Goal: Information Seeking & Learning: Check status

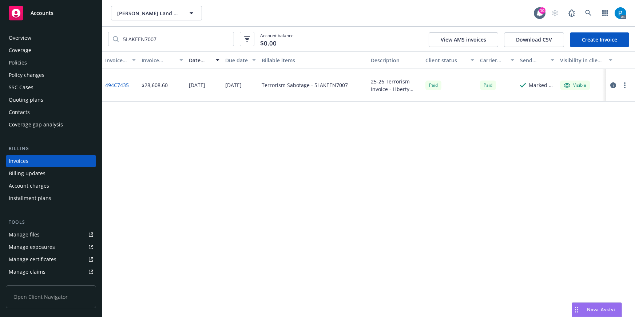
click at [48, 21] on link "Accounts" at bounding box center [51, 13] width 90 height 20
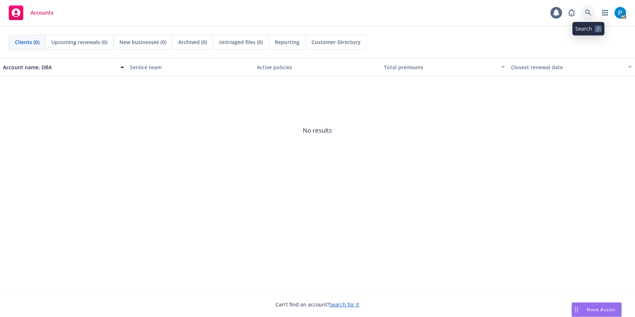
click at [589, 11] on icon at bounding box center [588, 12] width 7 height 7
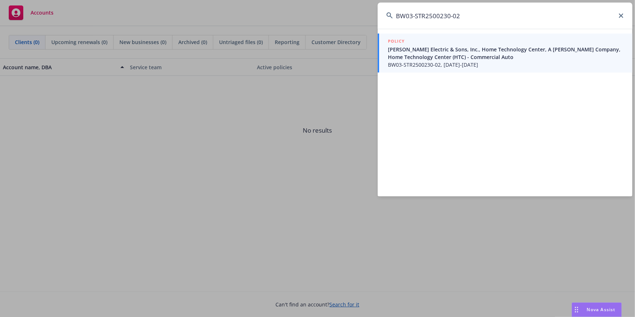
type input "BW03-STR2500230-02"
click at [431, 54] on span "[PERSON_NAME] Electric & Sons, Inc., Home Technology Center, A [PERSON_NAME] Co…" at bounding box center [506, 52] width 236 height 15
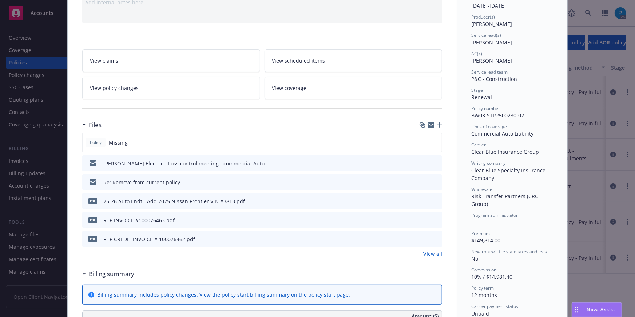
scroll to position [99, 0]
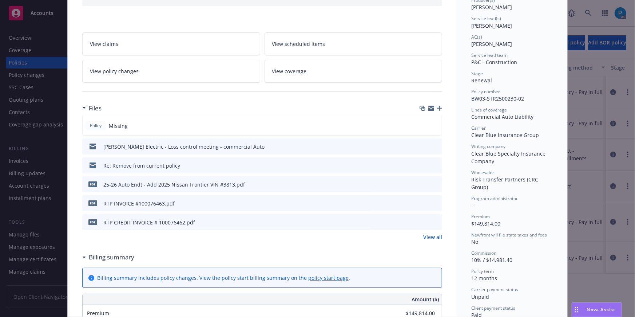
click at [420, 201] on icon "download file" at bounding box center [423, 203] width 6 height 6
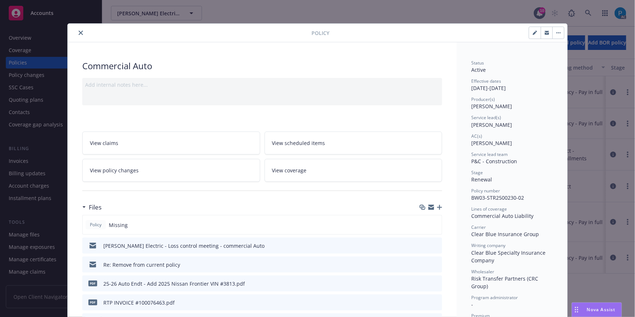
click at [79, 33] on icon "close" at bounding box center [81, 33] width 4 height 4
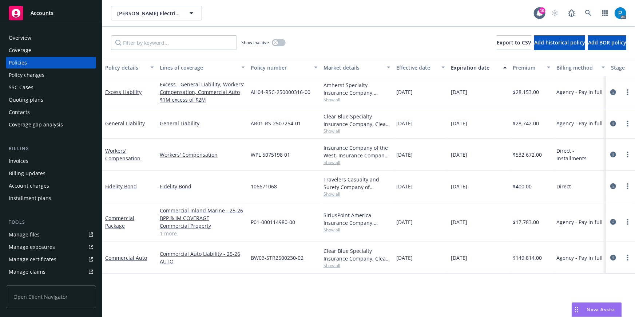
click at [29, 156] on div "Invoices" at bounding box center [51, 161] width 84 height 12
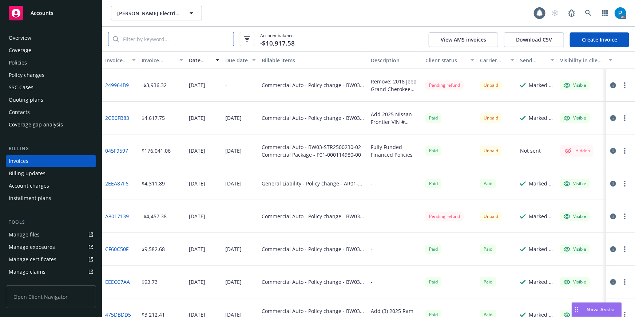
click at [171, 37] on input "search" at bounding box center [176, 39] width 115 height 14
paste input "BW03-STR2500230-02"
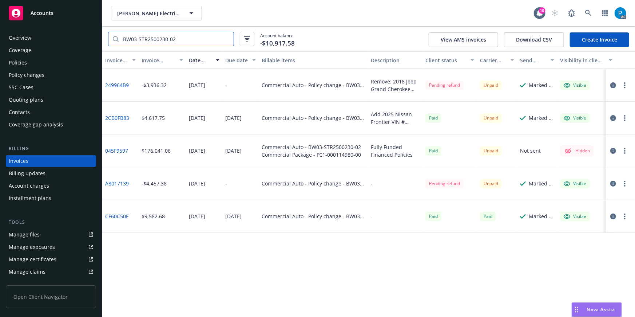
type input "BW03-STR2500230-02"
click at [615, 114] on button "button" at bounding box center [613, 118] width 9 height 9
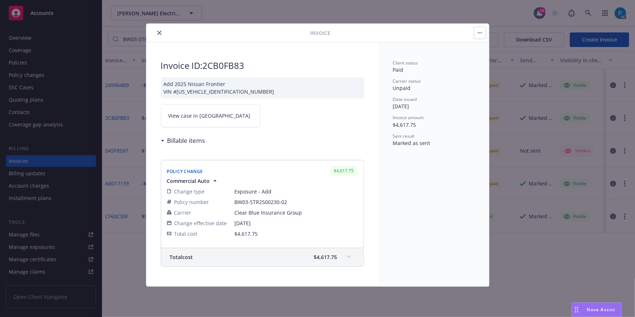
click at [209, 118] on link "View case in [GEOGRAPHIC_DATA]" at bounding box center [210, 115] width 99 height 23
click at [207, 115] on link "View case in [GEOGRAPHIC_DATA]" at bounding box center [210, 115] width 99 height 23
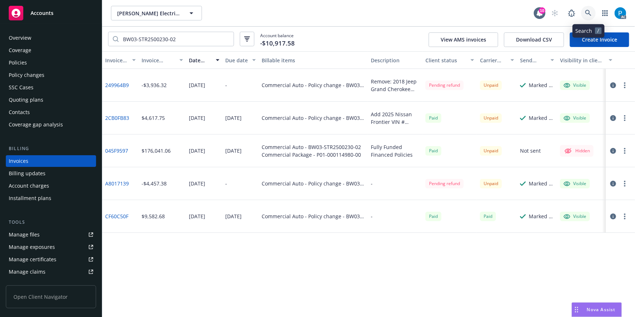
click at [587, 18] on link at bounding box center [588, 13] width 15 height 15
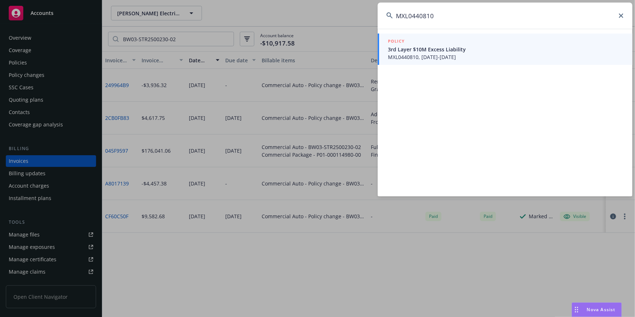
type input "MXL0440810"
click at [476, 43] on div "POLICY" at bounding box center [506, 41] width 236 height 8
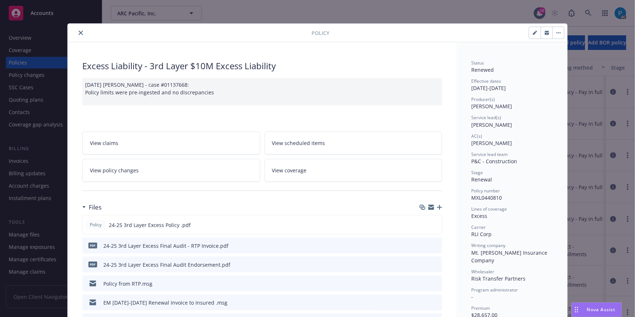
click at [80, 33] on icon "close" at bounding box center [81, 33] width 4 height 4
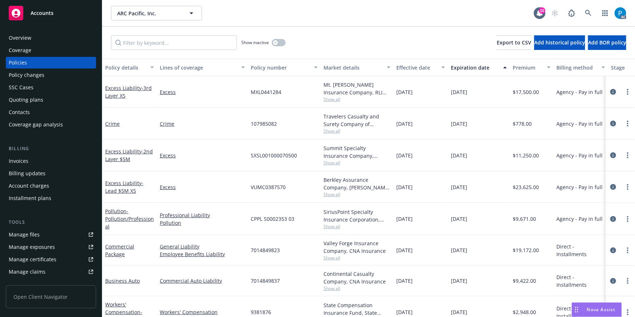
click at [32, 157] on div "Invoices" at bounding box center [51, 161] width 84 height 12
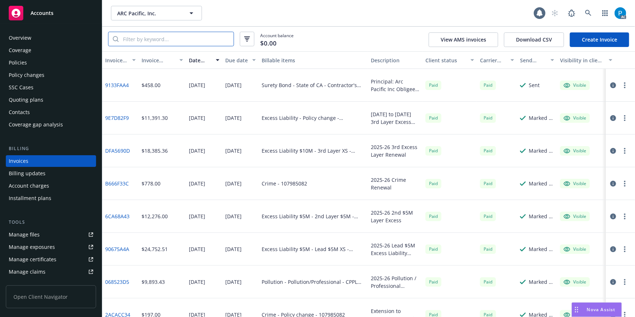
click at [159, 39] on input "search" at bounding box center [176, 39] width 115 height 14
paste input "MXL0440810"
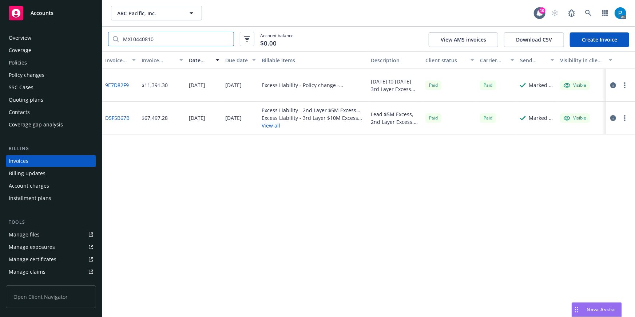
type input "MXL0440810"
click at [67, 13] on div "Accounts" at bounding box center [51, 13] width 84 height 15
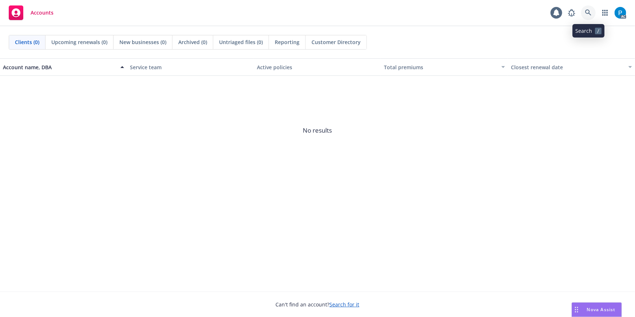
click at [588, 12] on icon at bounding box center [588, 12] width 7 height 7
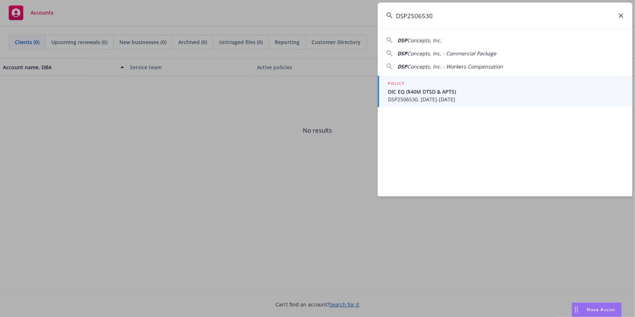
type input "DSP2506530"
click at [438, 96] on span "DSP2506530, [DATE]-[DATE]" at bounding box center [506, 99] width 236 height 8
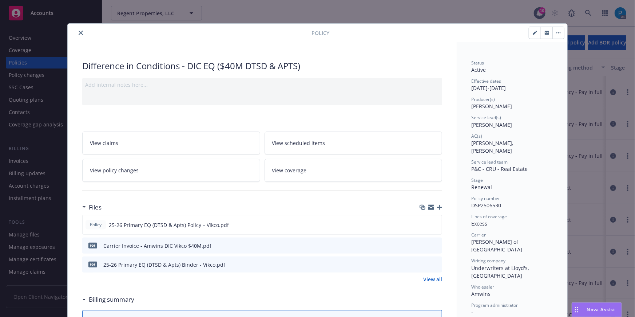
click at [79, 34] on icon "close" at bounding box center [81, 33] width 4 height 4
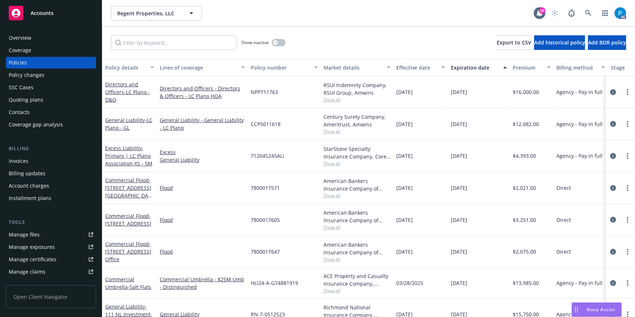
click at [25, 161] on div "Invoices" at bounding box center [19, 161] width 20 height 12
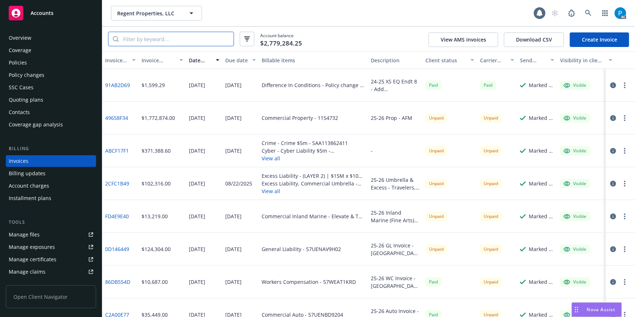
click at [162, 37] on input "search" at bounding box center [176, 39] width 115 height 14
paste input "DSP2506530"
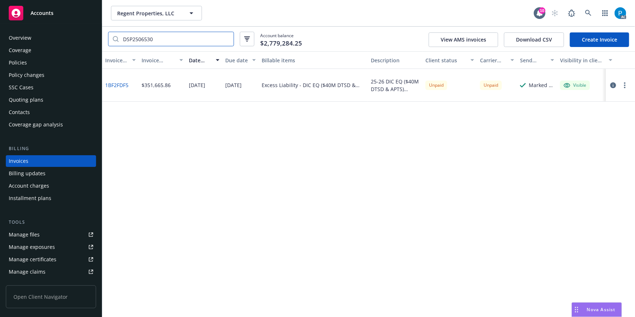
type input "DSP2506530"
click at [61, 16] on div "Accounts" at bounding box center [51, 13] width 84 height 15
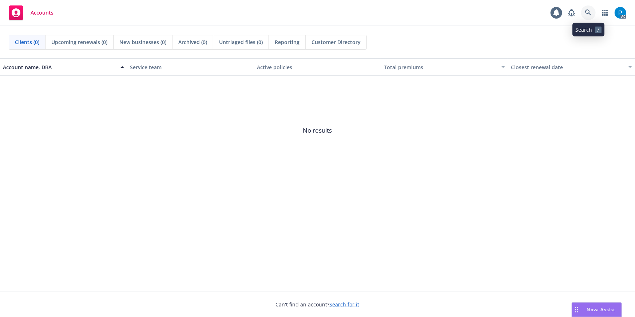
click at [588, 11] on icon at bounding box center [588, 12] width 7 height 7
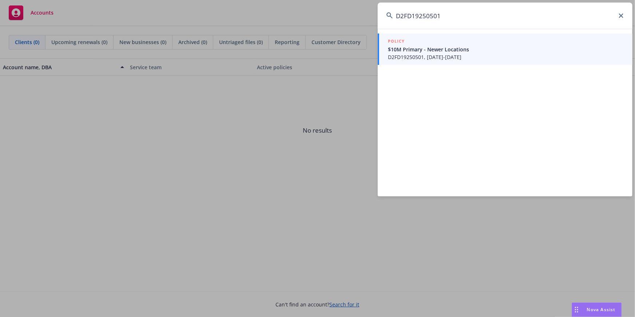
type input "D2FD19250501"
click at [447, 45] on span "$10M Primary - Newer Locations" at bounding box center [506, 49] width 236 height 8
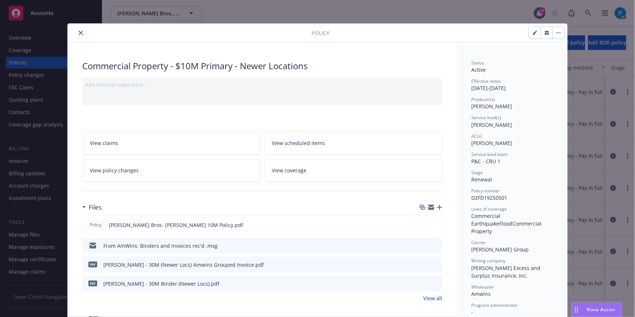
click at [79, 34] on icon "close" at bounding box center [81, 33] width 4 height 4
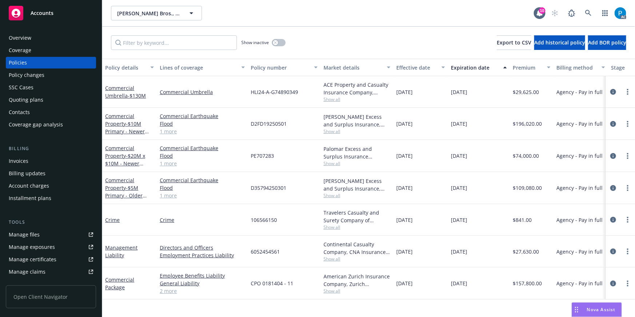
click at [23, 159] on div "Invoices" at bounding box center [19, 161] width 20 height 12
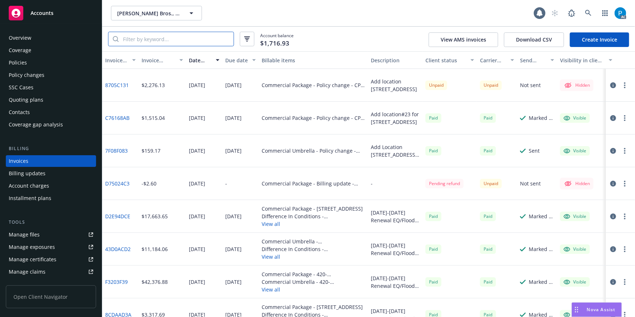
click at [142, 41] on input "search" at bounding box center [176, 39] width 115 height 14
paste input "D2FD19250501"
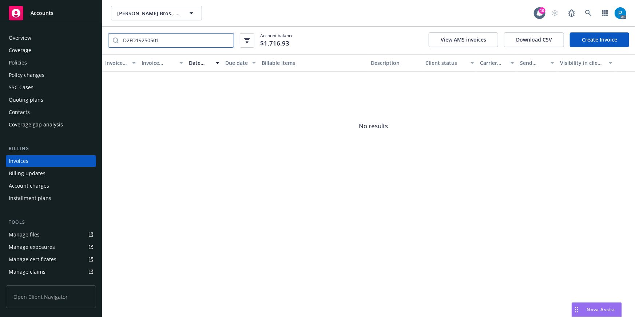
click at [169, 43] on input "D2FD19250501" at bounding box center [176, 40] width 115 height 14
type input "D2FD19250501"
click at [17, 62] on div "Policies" at bounding box center [18, 63] width 18 height 12
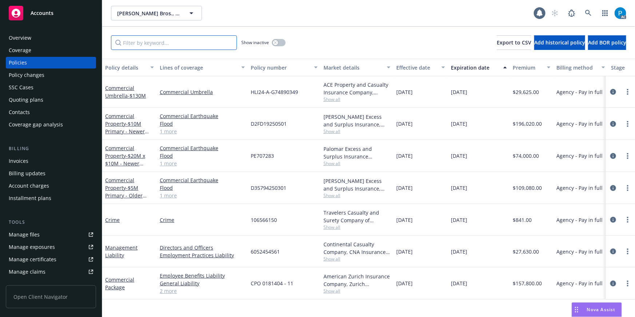
click at [156, 41] on input "Filter by keyword..." at bounding box center [174, 42] width 126 height 15
paste input "D2FD19250501"
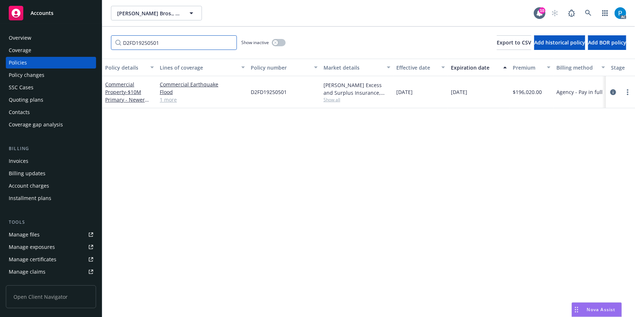
type input "D2FD19250501"
drag, startPoint x: 51, startPoint y: 15, endPoint x: 74, endPoint y: 11, distance: 22.8
click at [51, 15] on span "Accounts" at bounding box center [42, 13] width 23 height 6
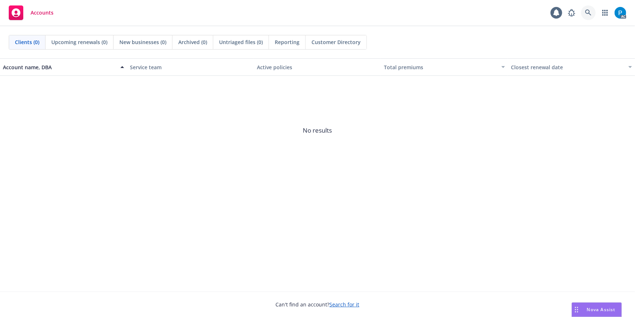
click at [593, 12] on link at bounding box center [588, 12] width 15 height 15
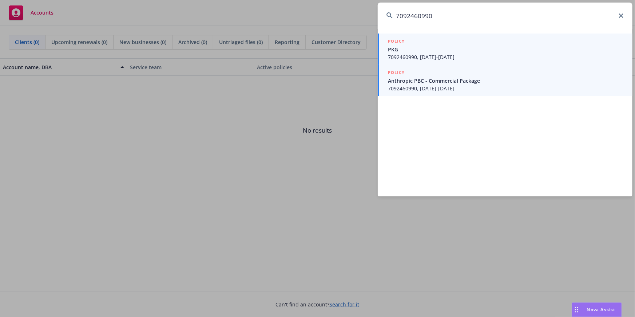
type input "7092460990"
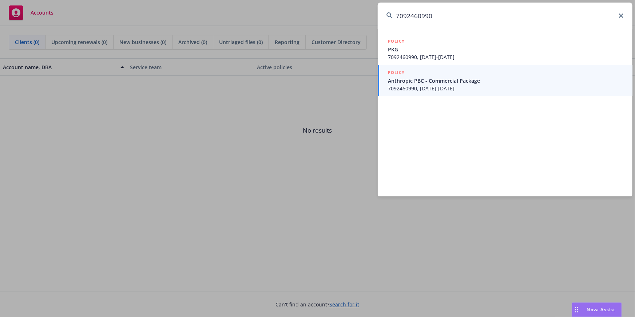
click at [467, 82] on span "Anthropic PBC - Commercial Package" at bounding box center [506, 81] width 236 height 8
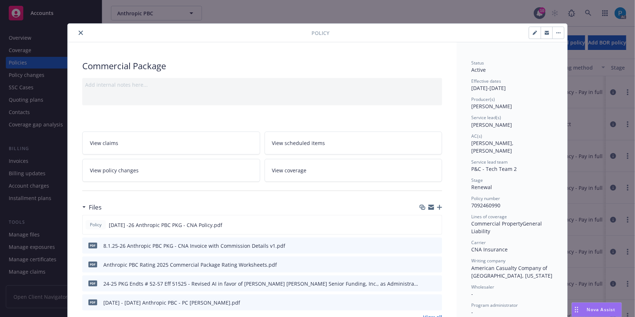
click at [45, 12] on div "Policy Commercial Package Add internal notes here... View claims View scheduled…" at bounding box center [317, 158] width 635 height 317
click at [76, 31] on button "close" at bounding box center [80, 32] width 9 height 9
click at [48, 15] on span "Accounts" at bounding box center [42, 13] width 23 height 6
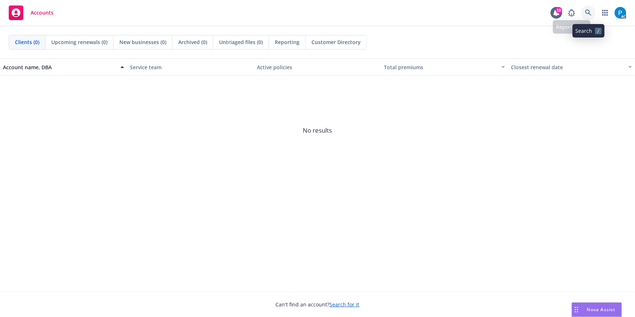
click at [588, 13] on icon at bounding box center [588, 12] width 6 height 6
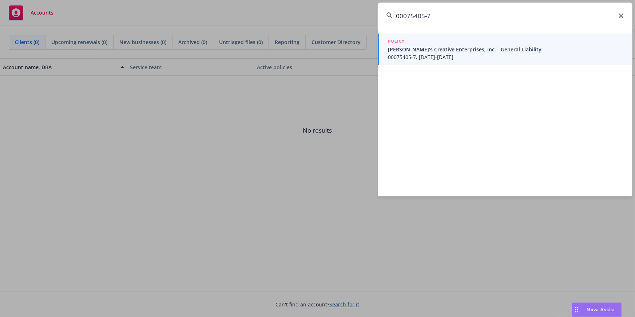
type input "00075405-7"
click at [441, 55] on span "00075405-7, [DATE]-[DATE]" at bounding box center [506, 57] width 236 height 8
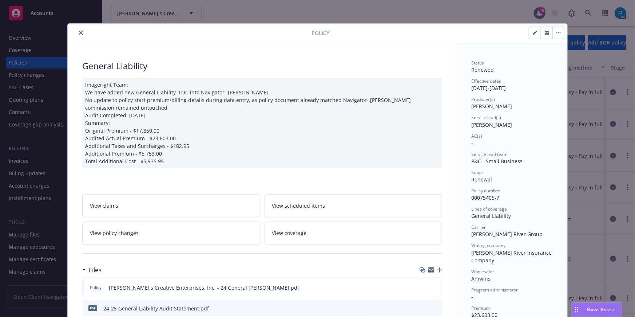
click at [79, 34] on icon "close" at bounding box center [81, 33] width 4 height 4
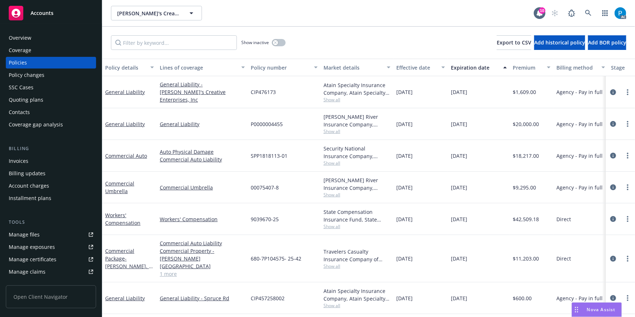
click at [18, 160] on div "Invoices" at bounding box center [19, 161] width 20 height 12
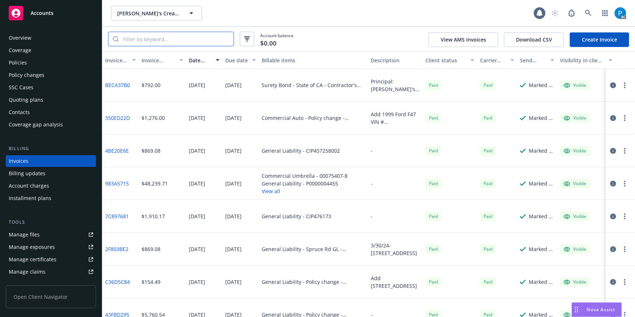
click at [174, 39] on input "search" at bounding box center [176, 39] width 115 height 14
paste input "00075405-7"
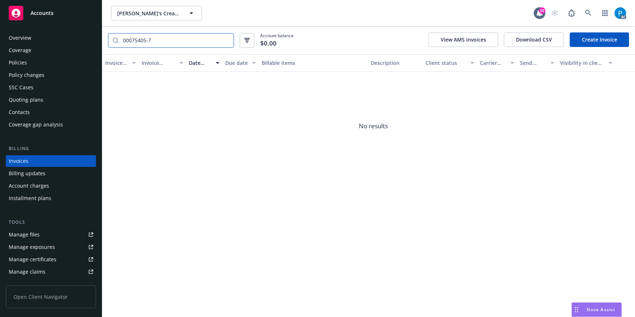
type input "00075405-7"
click at [58, 12] on div "Accounts" at bounding box center [51, 13] width 84 height 15
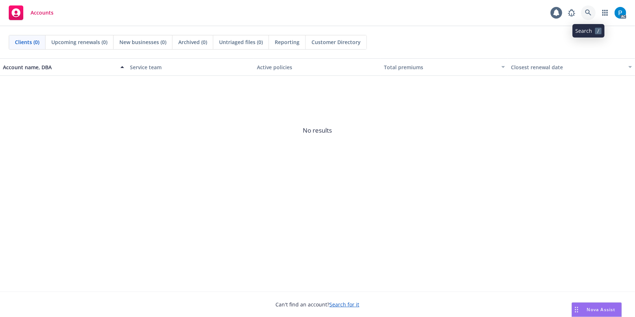
click at [590, 12] on icon at bounding box center [588, 12] width 6 height 6
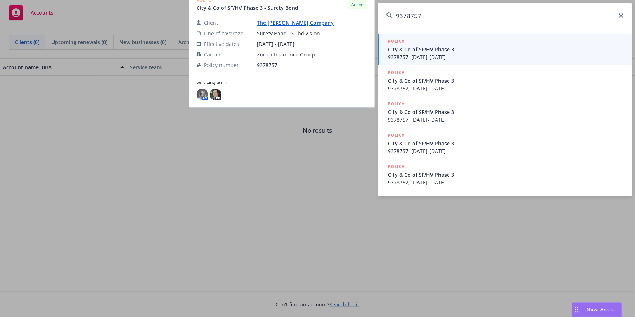
type input "9378757"
click at [419, 48] on span "City & Co of SF/HV Phase 3" at bounding box center [506, 49] width 236 height 8
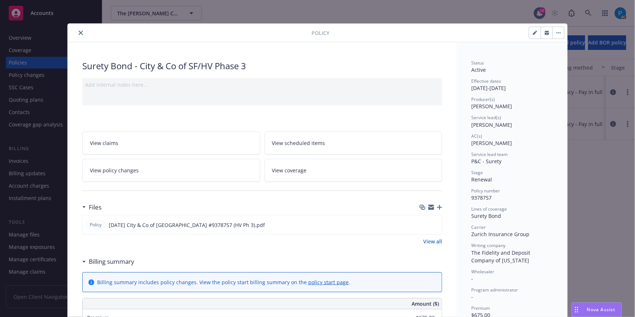
click at [79, 33] on icon "close" at bounding box center [81, 33] width 4 height 4
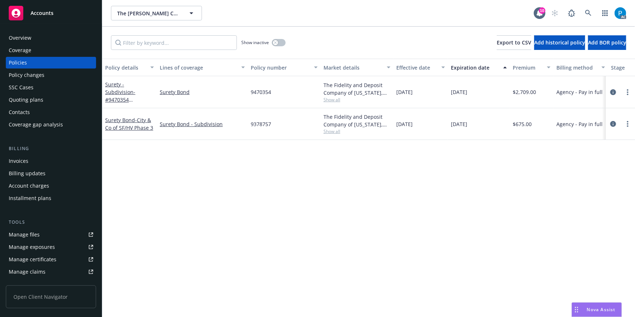
click at [27, 161] on div "Invoices" at bounding box center [19, 161] width 20 height 12
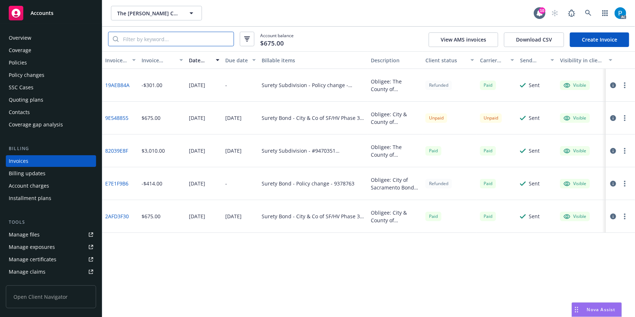
click at [154, 40] on input "search" at bounding box center [176, 39] width 115 height 14
paste input "9378757"
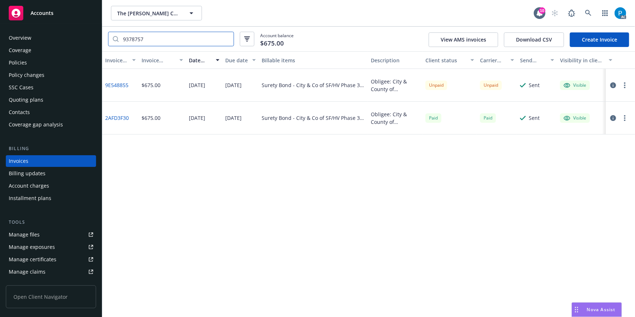
type input "9378757"
click at [44, 13] on span "Accounts" at bounding box center [42, 13] width 23 height 6
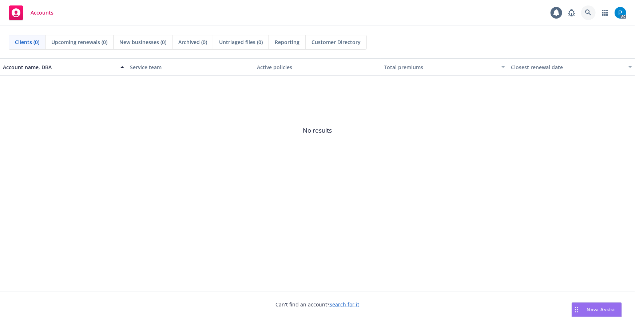
click at [585, 11] on icon at bounding box center [588, 12] width 7 height 7
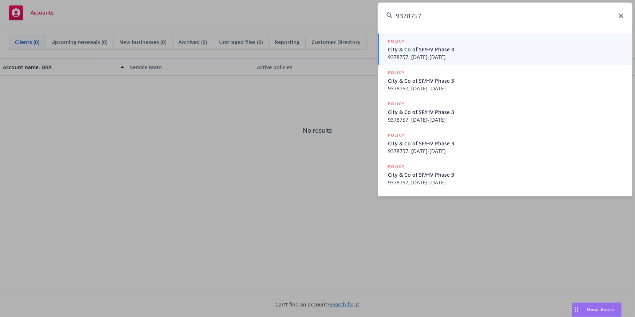
type input "9378757"
click at [446, 47] on span "City & Co of SF/HV Phase 3" at bounding box center [506, 49] width 236 height 8
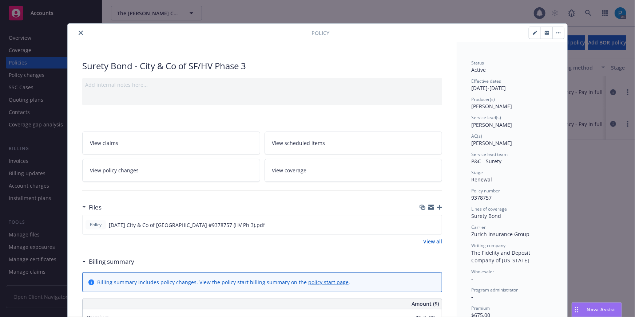
scroll to position [22, 0]
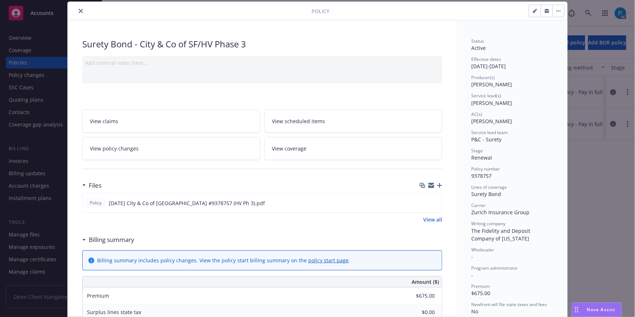
click at [79, 12] on icon "close" at bounding box center [81, 11] width 4 height 4
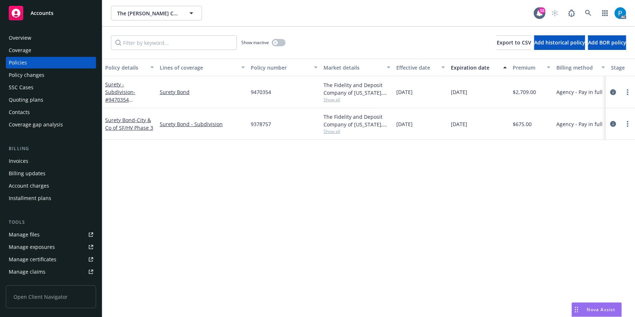
click at [62, 12] on div "Accounts" at bounding box center [51, 13] width 84 height 15
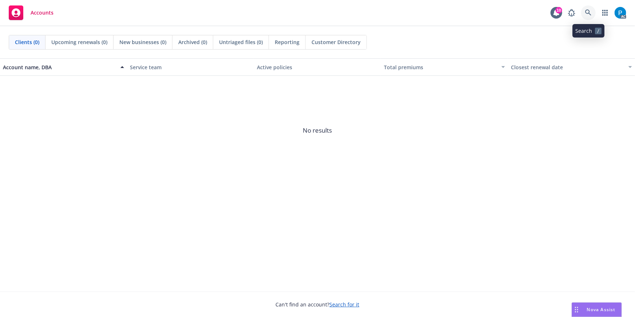
click at [590, 15] on icon at bounding box center [588, 12] width 6 height 6
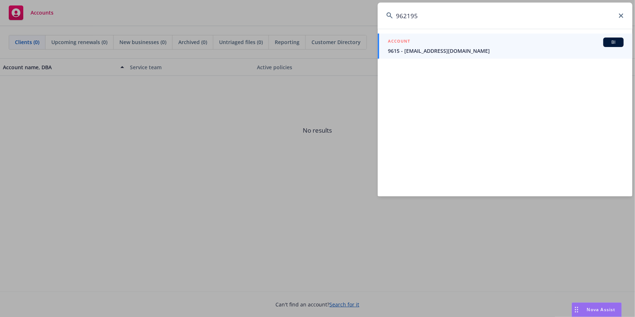
click at [431, 19] on input "962195" at bounding box center [505, 16] width 255 height 26
paste input "CPO0096219501"
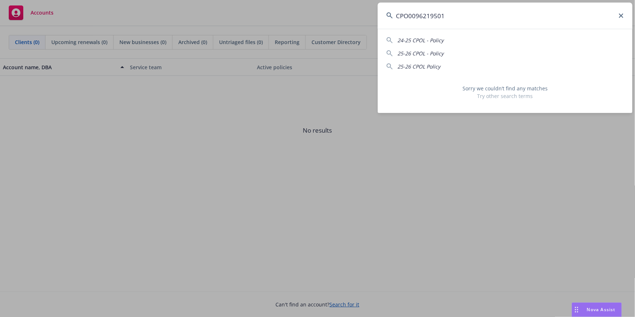
click at [415, 13] on input "CPO0096219501" at bounding box center [505, 16] width 255 height 26
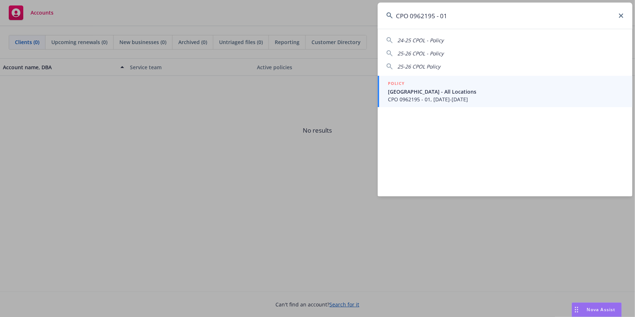
type input "CPO 0962195 - 01"
click at [447, 80] on div "POLICY" at bounding box center [506, 84] width 236 height 8
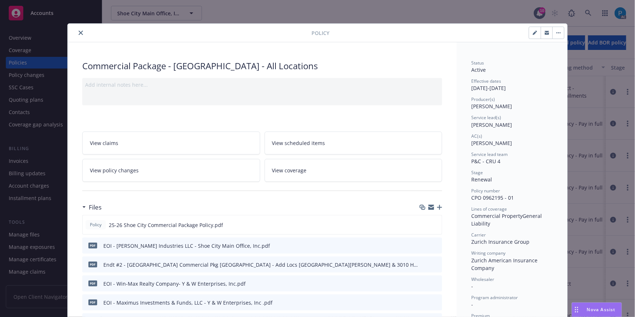
click at [79, 34] on icon "close" at bounding box center [81, 33] width 4 height 4
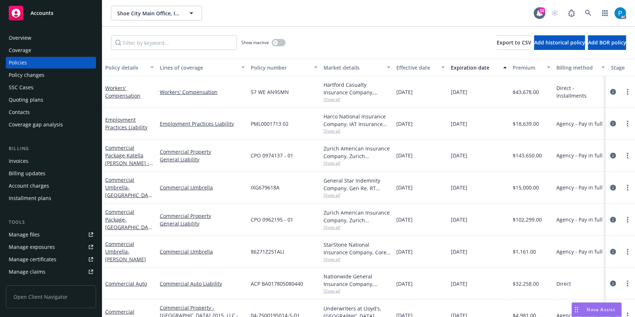
click at [41, 16] on span "Accounts" at bounding box center [42, 13] width 23 height 6
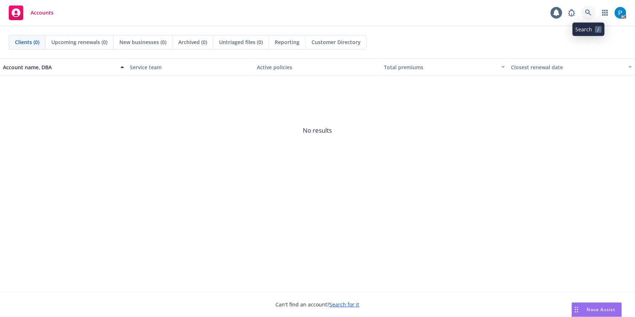
click at [588, 8] on link at bounding box center [588, 12] width 15 height 15
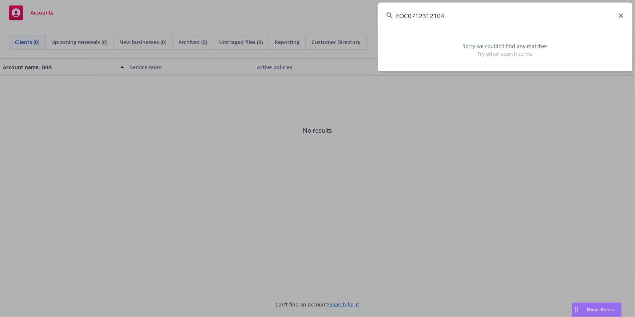
click at [411, 13] on input "EOC0712312104" at bounding box center [505, 16] width 255 height 26
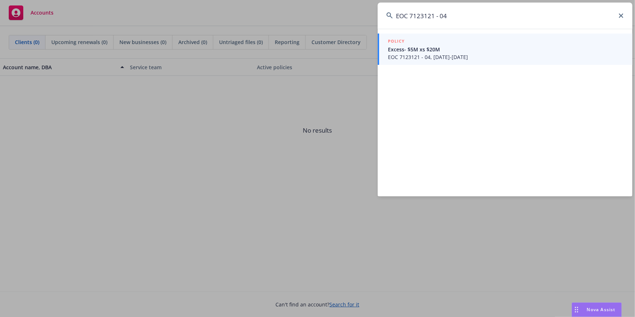
type input "EOC 7123121 - 04"
click at [436, 45] on div "POLICY" at bounding box center [506, 41] width 236 height 8
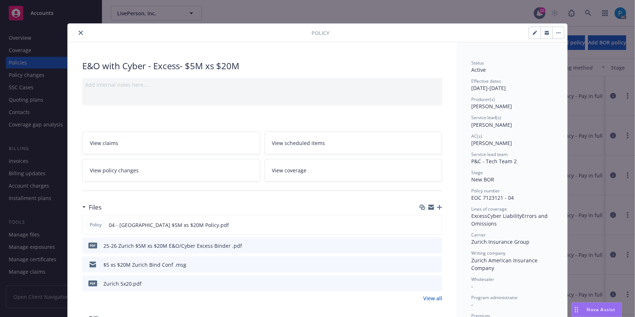
click at [80, 31] on icon "close" at bounding box center [81, 33] width 4 height 4
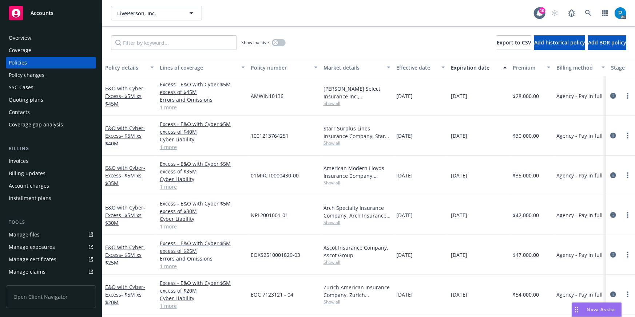
click at [29, 155] on div "Invoices" at bounding box center [51, 161] width 84 height 12
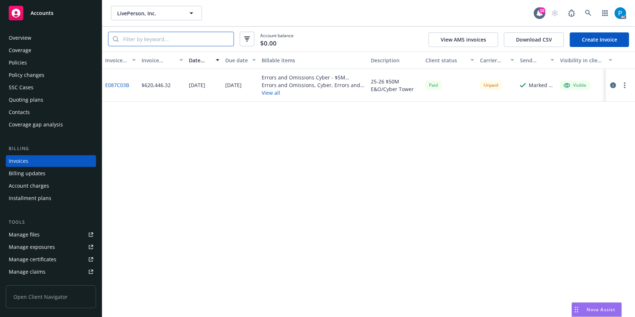
click at [182, 41] on input "search" at bounding box center [176, 39] width 115 height 14
paste input "EOC 7123121 - 04"
type input "EOC 7123121 - 04"
click at [615, 84] on icon "button" at bounding box center [613, 85] width 6 height 6
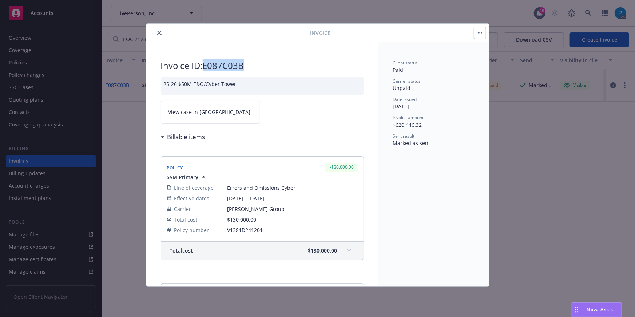
drag, startPoint x: 206, startPoint y: 62, endPoint x: 245, endPoint y: 66, distance: 39.1
click at [245, 66] on h2 "Invoice ID: E087C03B" at bounding box center [262, 66] width 203 height 12
copy h2 "E087C03B"
click at [186, 115] on span "View case in [GEOGRAPHIC_DATA]" at bounding box center [209, 112] width 82 height 8
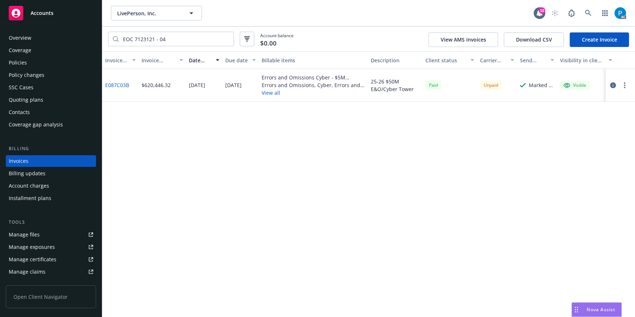
click at [69, 12] on div "Accounts" at bounding box center [51, 13] width 84 height 15
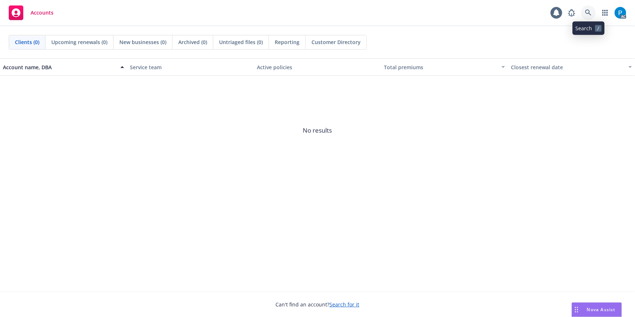
click at [592, 9] on icon at bounding box center [588, 12] width 7 height 7
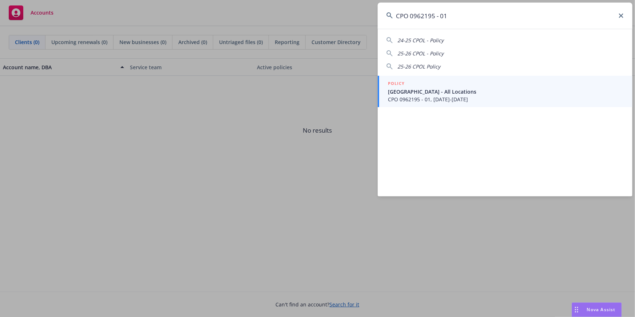
type input "CPO 0962195 - 01"
click at [428, 96] on span "CPO 0962195 - 01, [DATE]-[DATE]" at bounding box center [506, 99] width 236 height 8
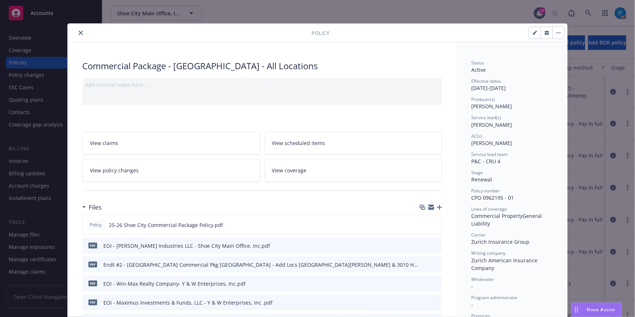
click at [79, 35] on icon "close" at bounding box center [81, 33] width 4 height 4
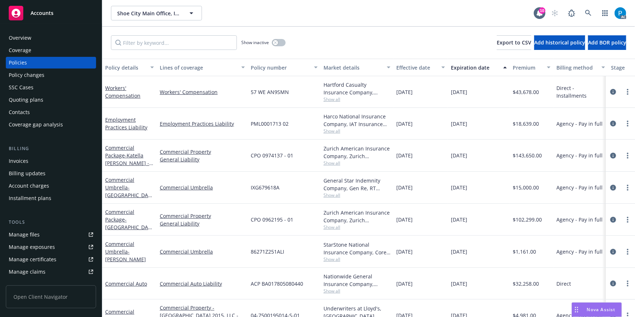
click at [36, 157] on div "Invoices" at bounding box center [51, 161] width 84 height 12
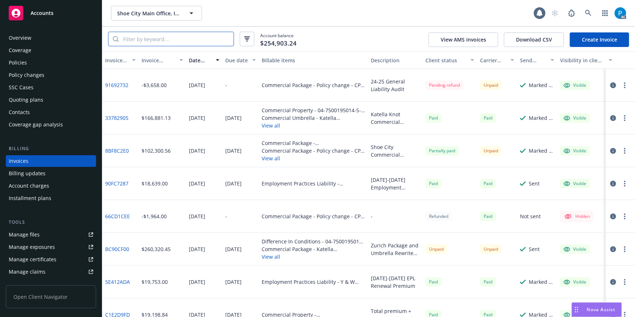
click at [174, 40] on input "search" at bounding box center [176, 39] width 115 height 14
paste input "CPO 0962195 - 01"
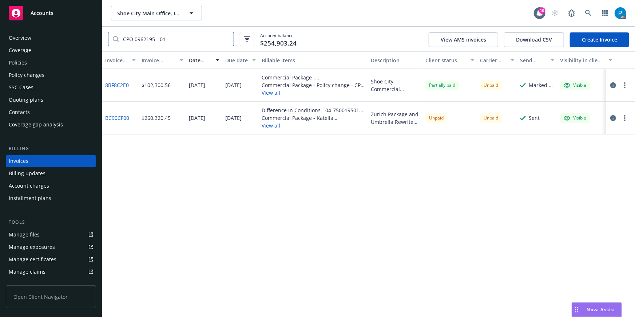
type input "CPO 0962195 - 01"
click at [614, 84] on icon "button" at bounding box center [613, 85] width 6 height 6
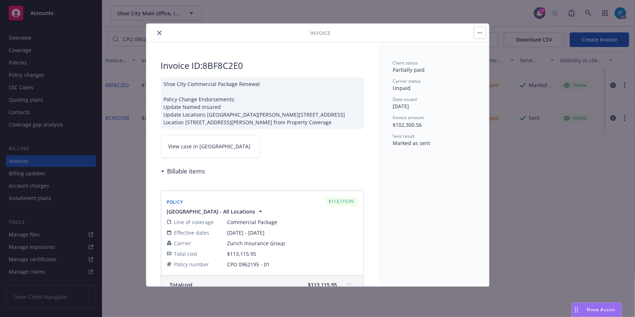
click at [210, 147] on link "View case in [GEOGRAPHIC_DATA]" at bounding box center [210, 146] width 99 height 23
